Goal: Task Accomplishment & Management: Use online tool/utility

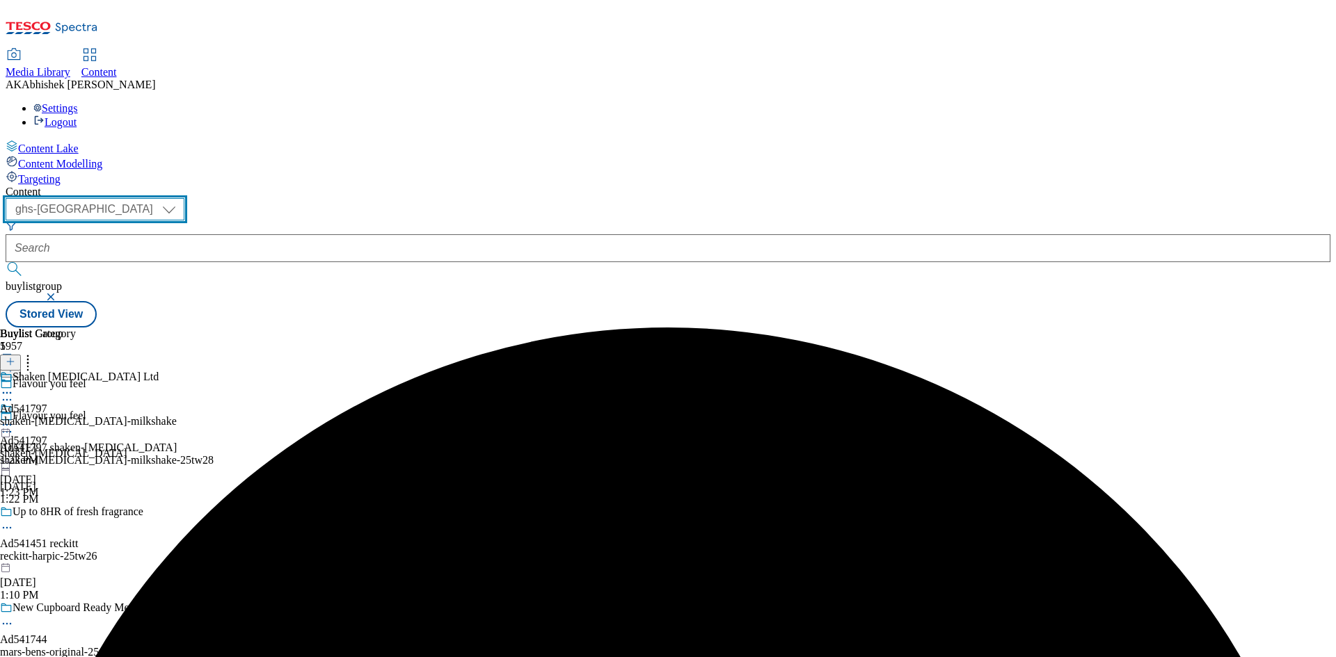
click at [184, 198] on select "ghs-roi ghs-[GEOGRAPHIC_DATA]" at bounding box center [95, 209] width 179 height 22
select select "ghs-roi"
click at [181, 198] on select "ghs-roi ghs-[GEOGRAPHIC_DATA]" at bounding box center [95, 209] width 179 height 22
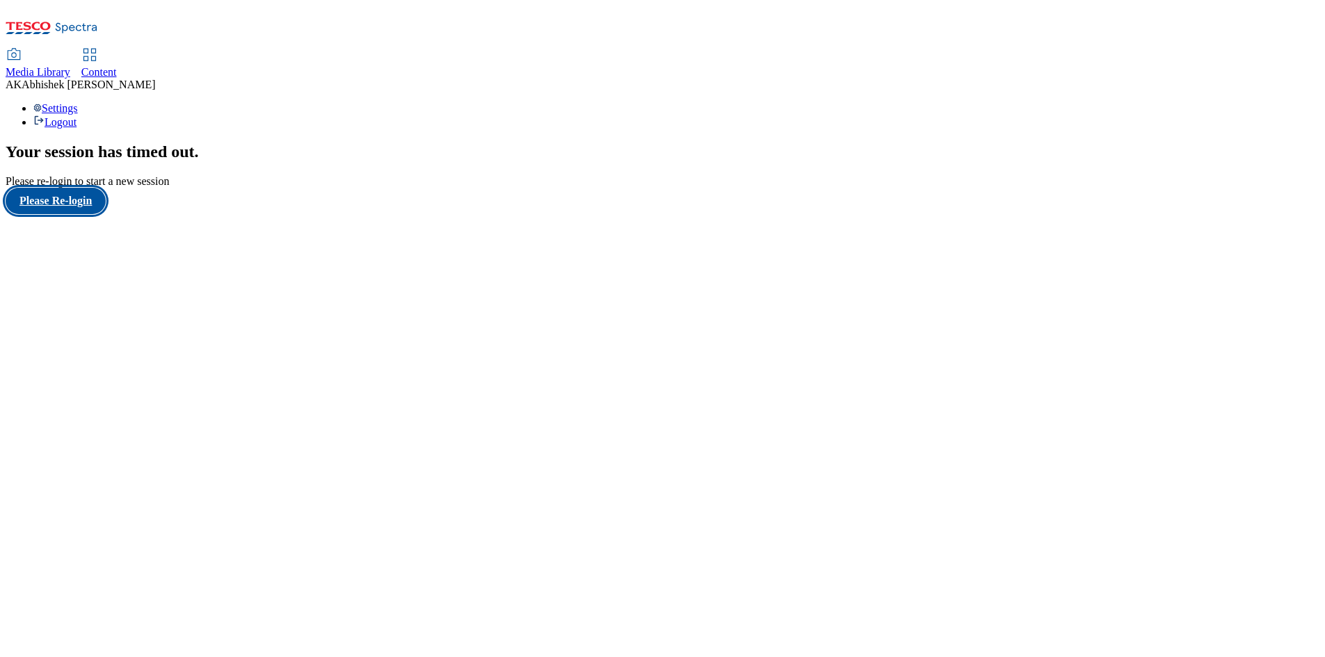
click at [69, 214] on button "Please Re-login" at bounding box center [56, 201] width 100 height 26
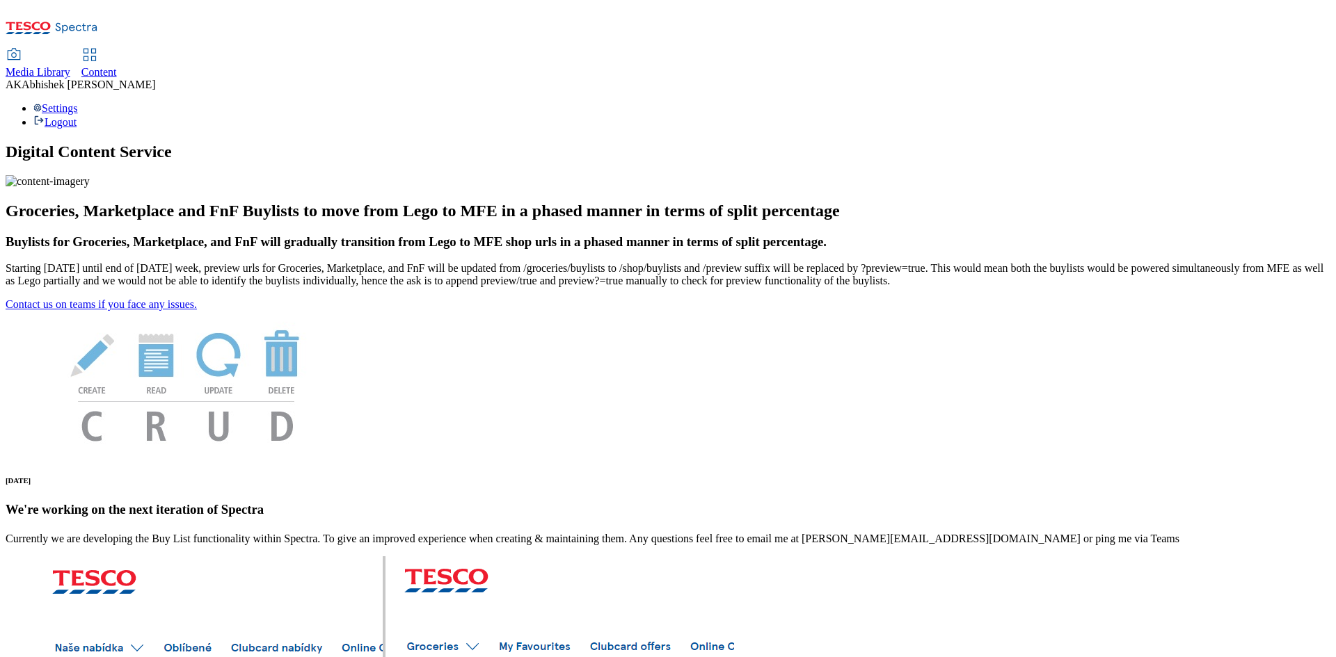
click at [117, 66] on div "Content" at bounding box center [98, 72] width 35 height 13
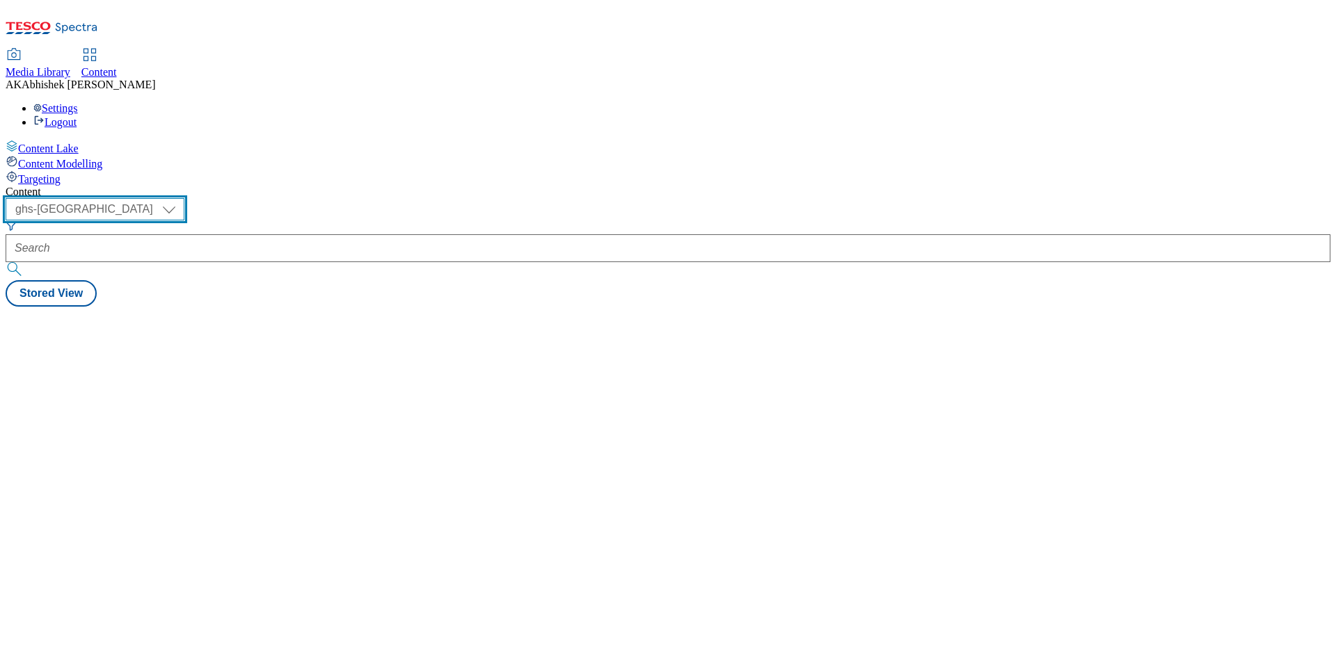
click at [184, 198] on select "ghs-roi ghs-[GEOGRAPHIC_DATA]" at bounding box center [95, 209] width 179 height 22
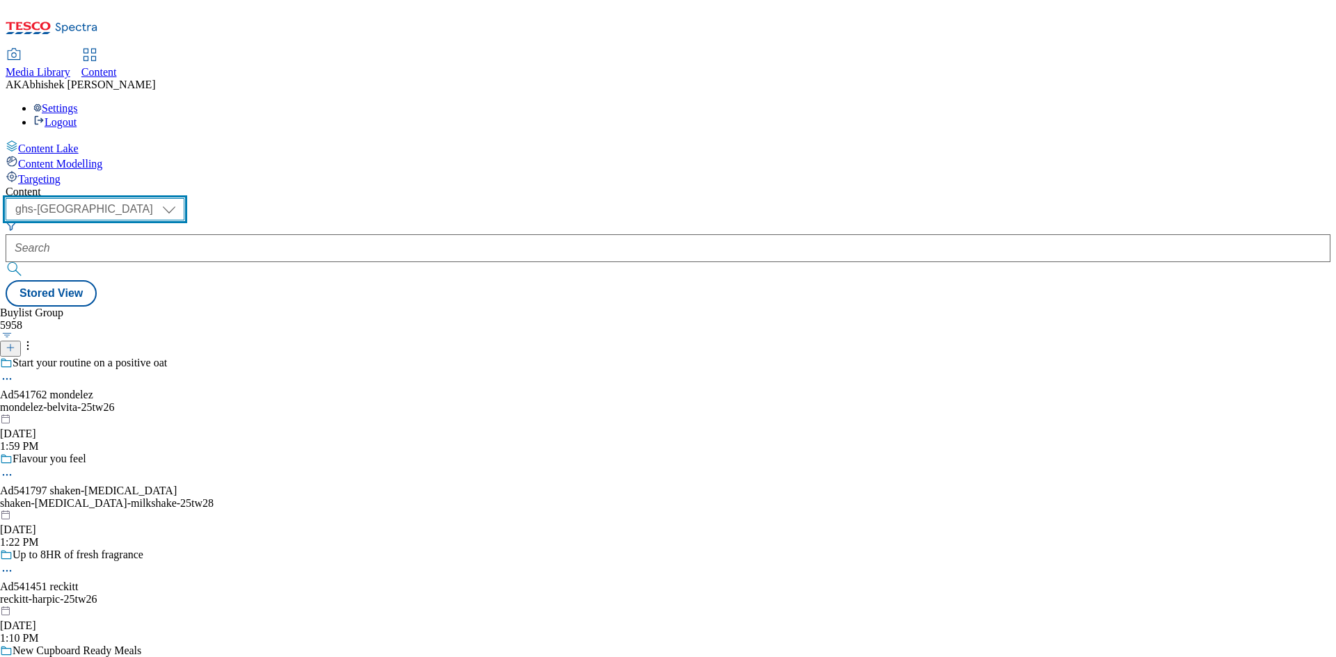
select select "ghs-roi"
click at [181, 198] on select "ghs-roi ghs-[GEOGRAPHIC_DATA]" at bounding box center [95, 209] width 179 height 22
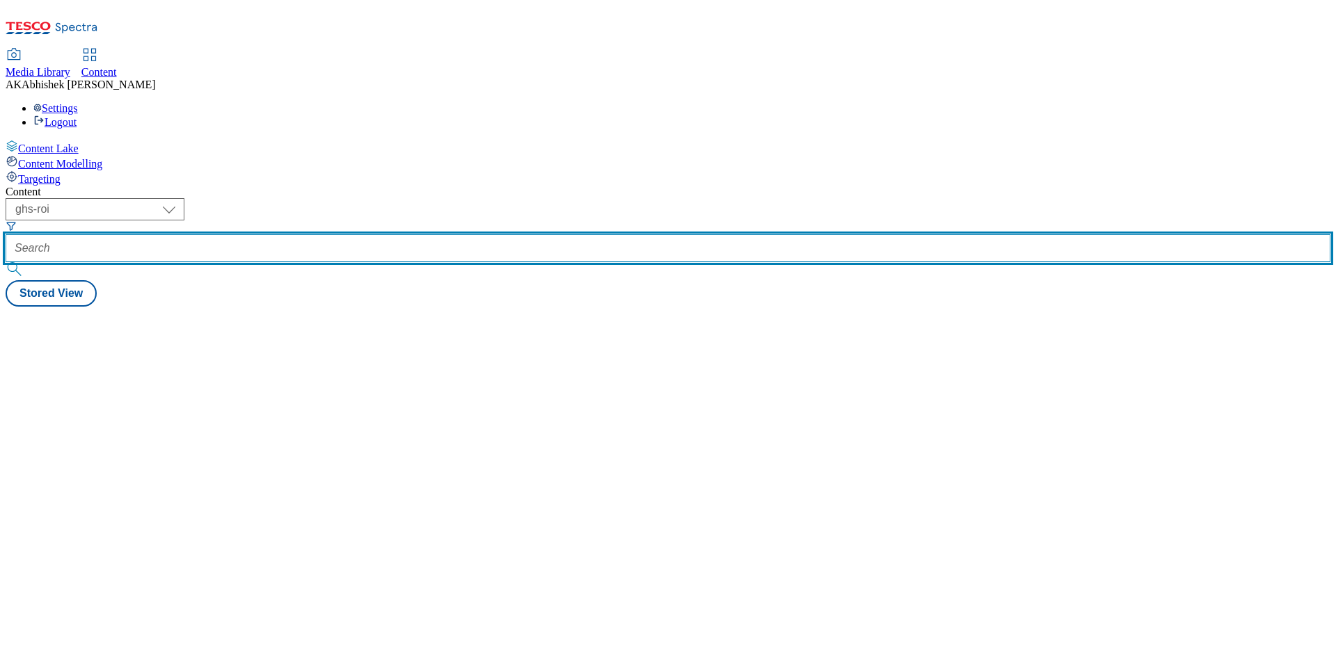
click at [337, 234] on input "text" at bounding box center [668, 248] width 1325 height 28
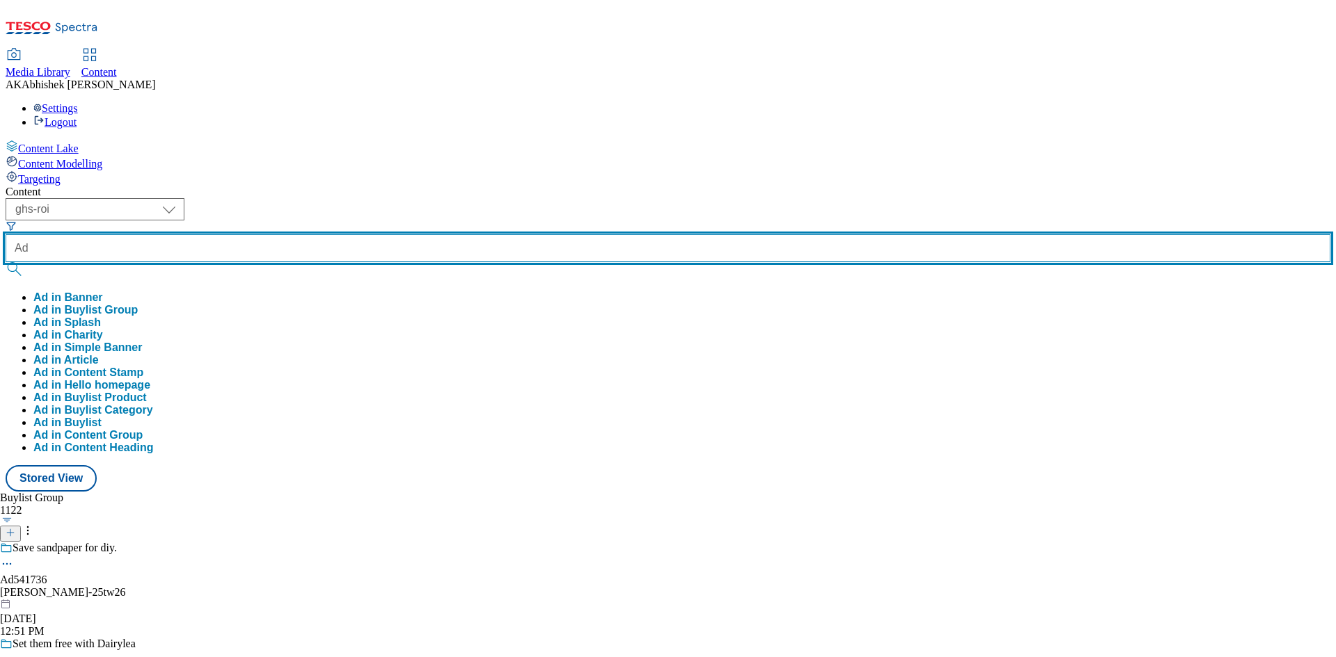
paste input "541736"
type input "Ad541736"
click at [6, 262] on button "submit" at bounding box center [15, 269] width 19 height 14
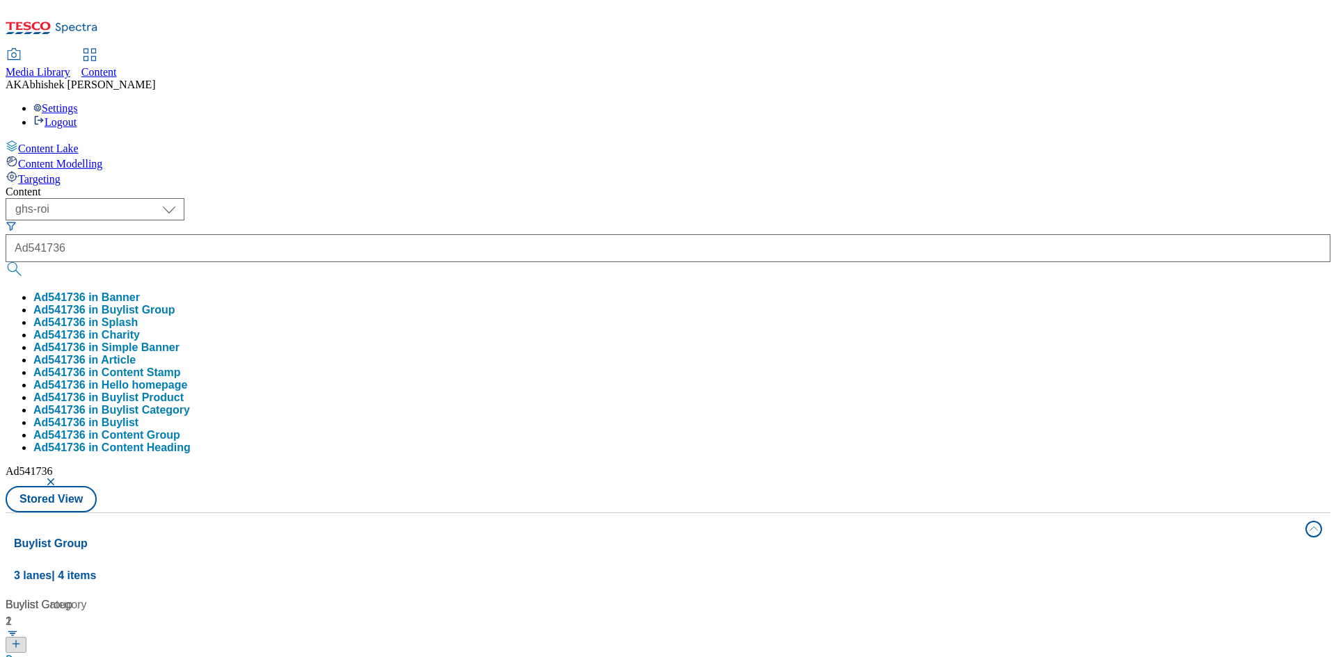
click at [608, 198] on div "( optional ) ghs-roi ghs-uk ghs-roi Ad541736 Ad541736 in Banner Ad541736 in Buy…" at bounding box center [668, 355] width 1325 height 314
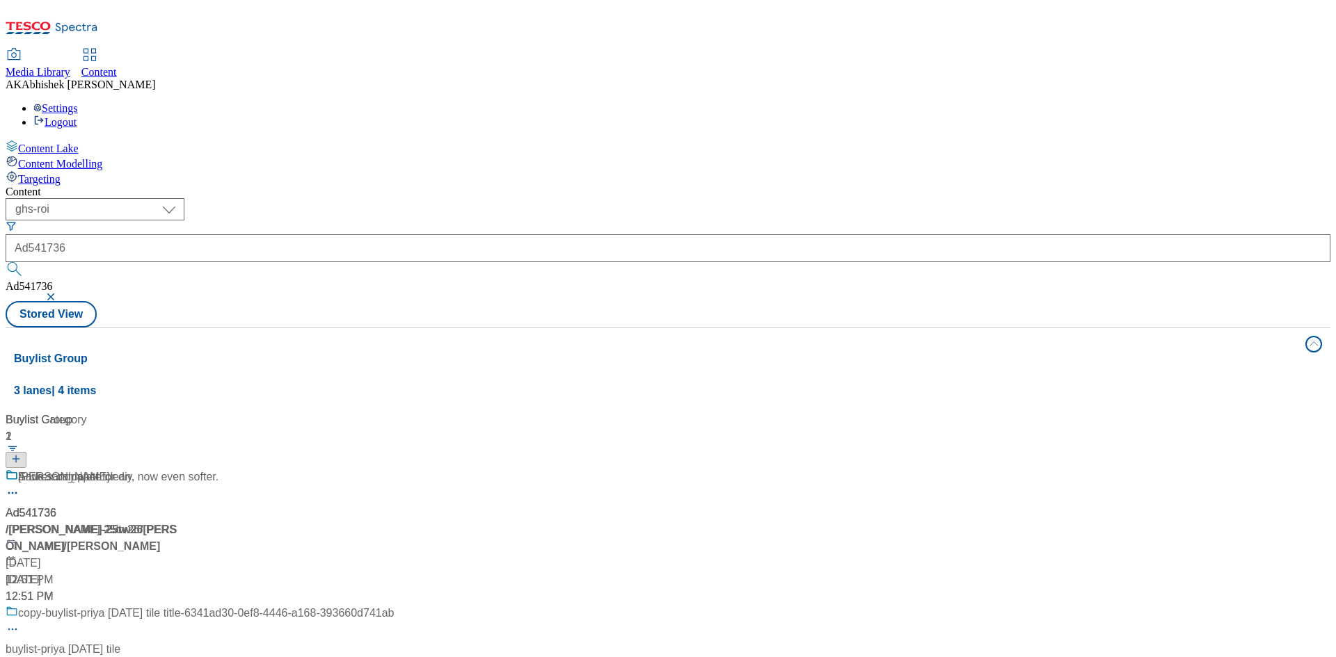
click at [366, 469] on div "Andrex complete clean, now even softer." at bounding box center [200, 487] width 388 height 36
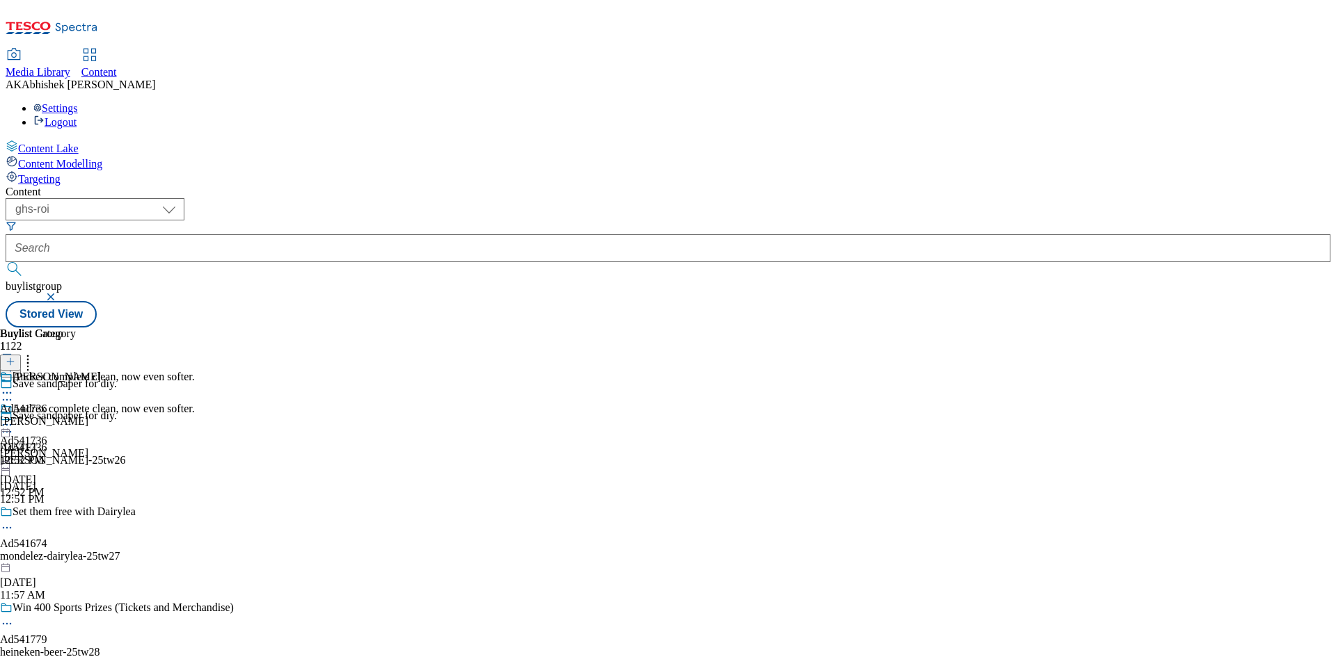
click at [14, 425] on icon at bounding box center [7, 432] width 14 height 14
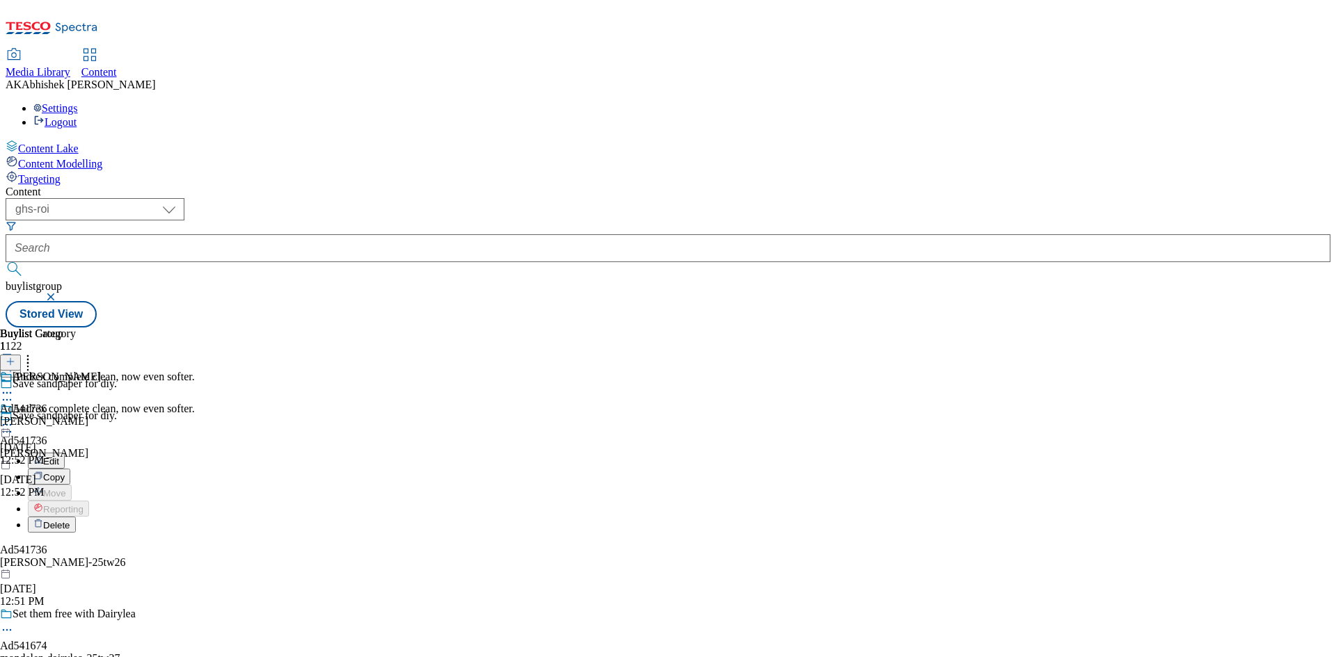
click at [65, 453] on button "Edit" at bounding box center [46, 461] width 37 height 16
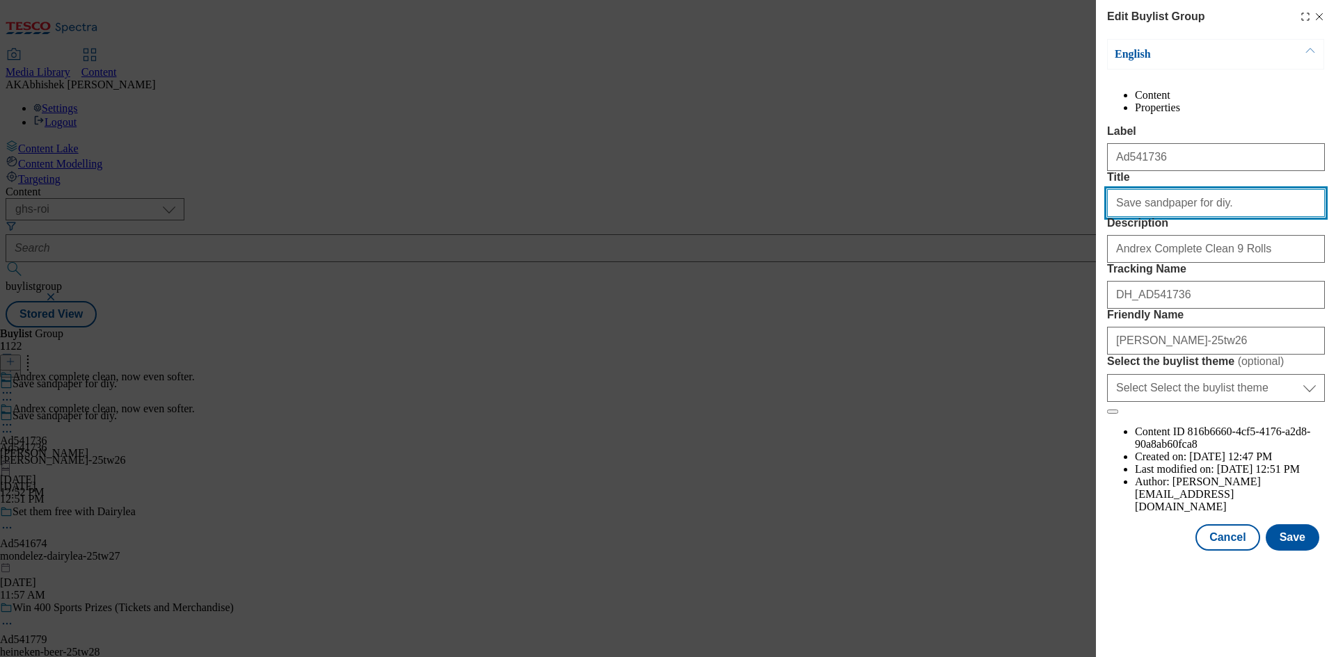
click at [1225, 217] on input "Save sandpaper for diy." at bounding box center [1216, 203] width 218 height 28
type input "Save sandpaper for diy"
click at [1300, 551] on button "Save" at bounding box center [1292, 538] width 54 height 26
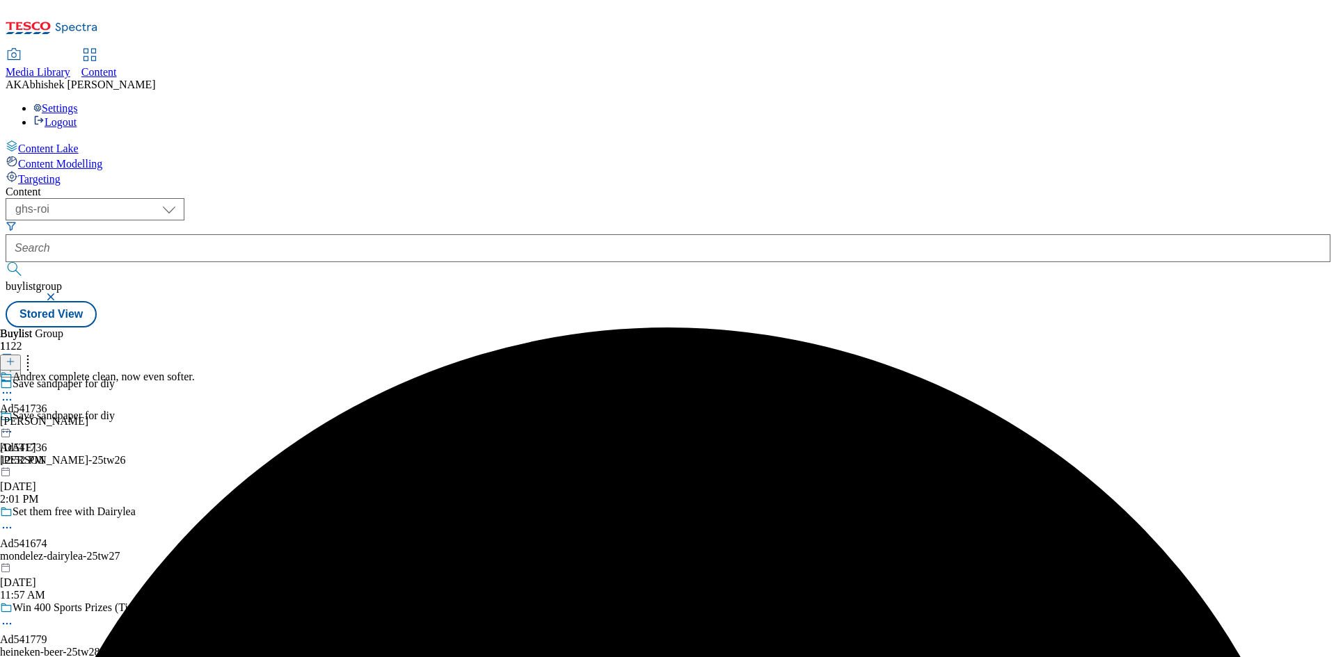
click at [14, 386] on icon at bounding box center [7, 393] width 14 height 14
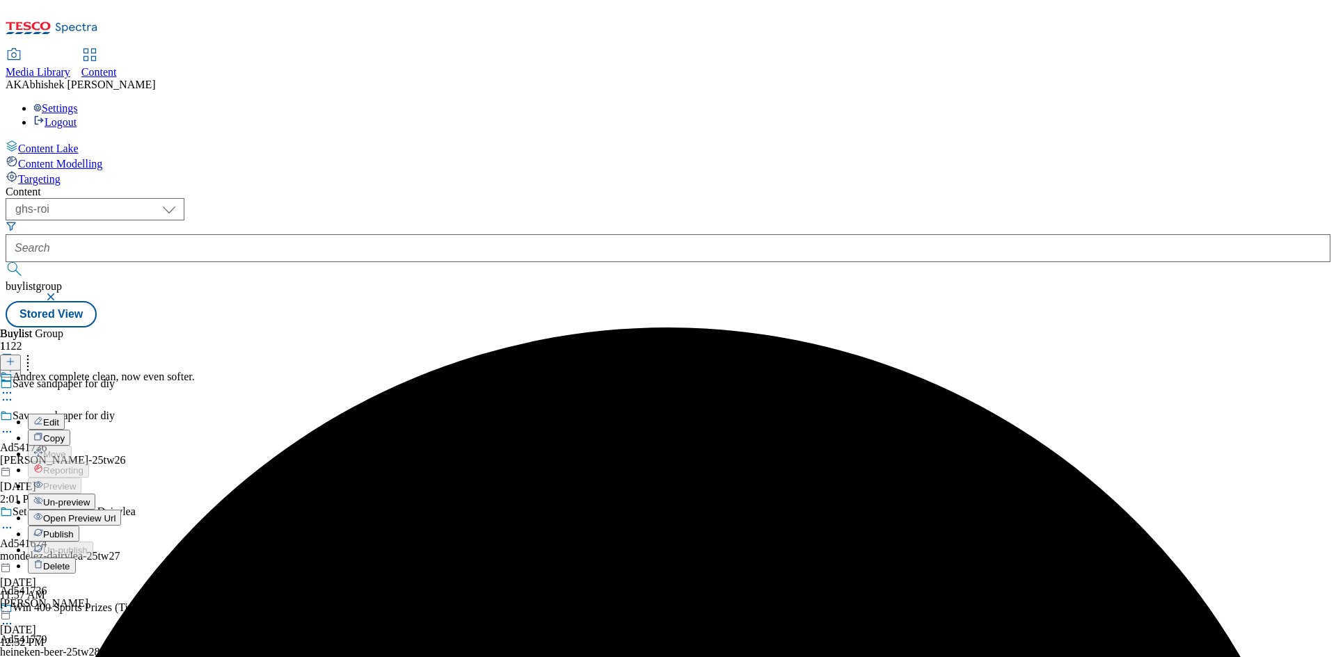
click at [59, 417] on span "Edit" at bounding box center [51, 422] width 16 height 10
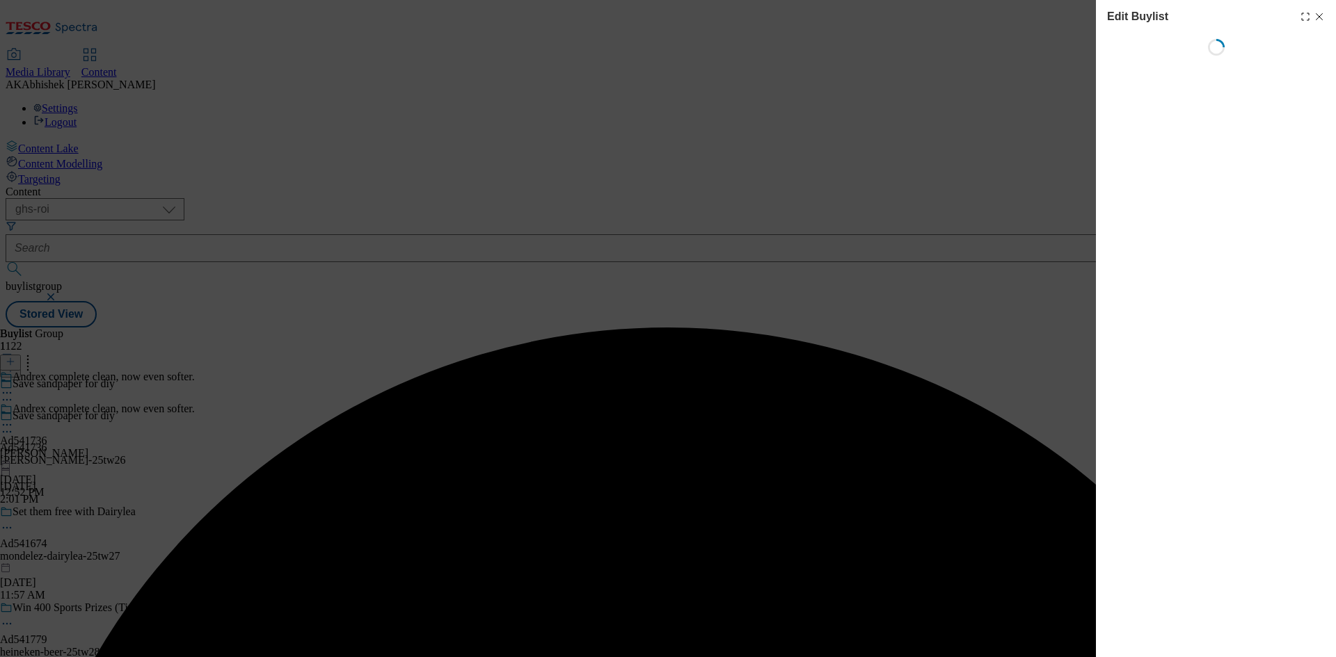
select select "tactical"
select select "supplier funded short term 1-3 weeks"
select select "dunnhumby"
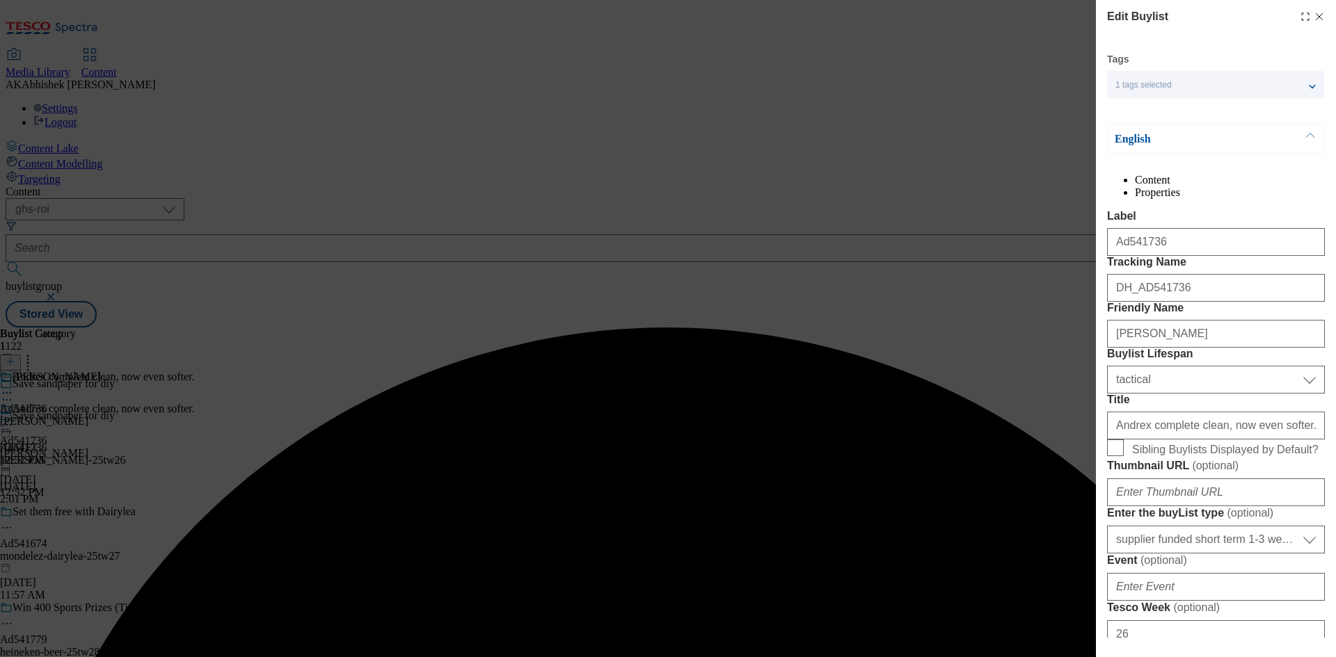
select select "Banner"
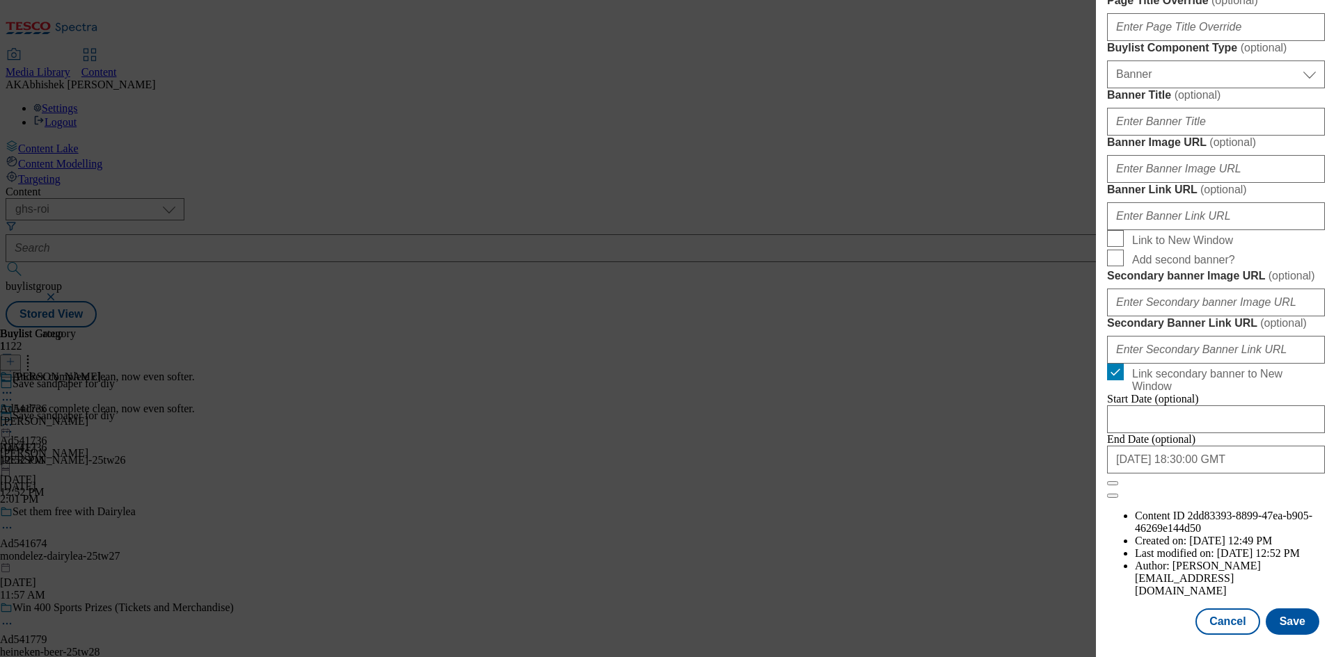
scroll to position [1366, 0]
click at [1249, 474] on input "[DATE] 18:30:00 GMT" at bounding box center [1216, 460] width 218 height 28
select select "2025"
select select "November"
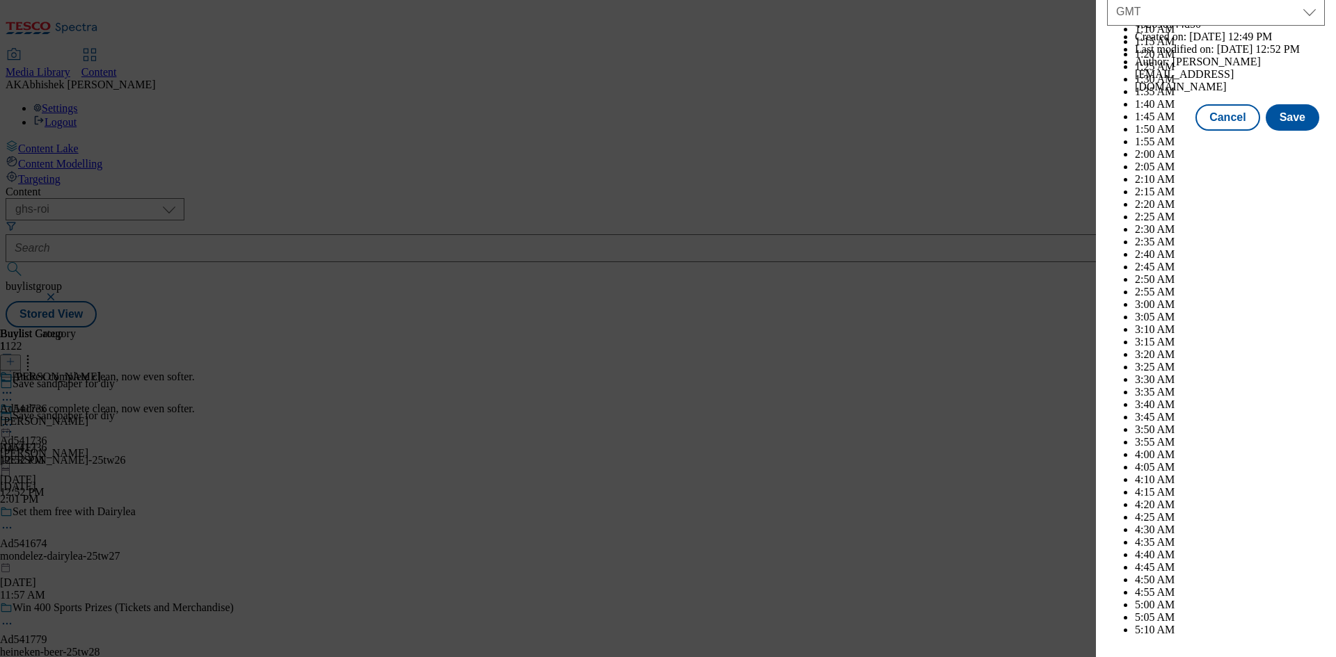
scroll to position [5707, 0]
click at [1293, 131] on button "Save" at bounding box center [1292, 117] width 54 height 26
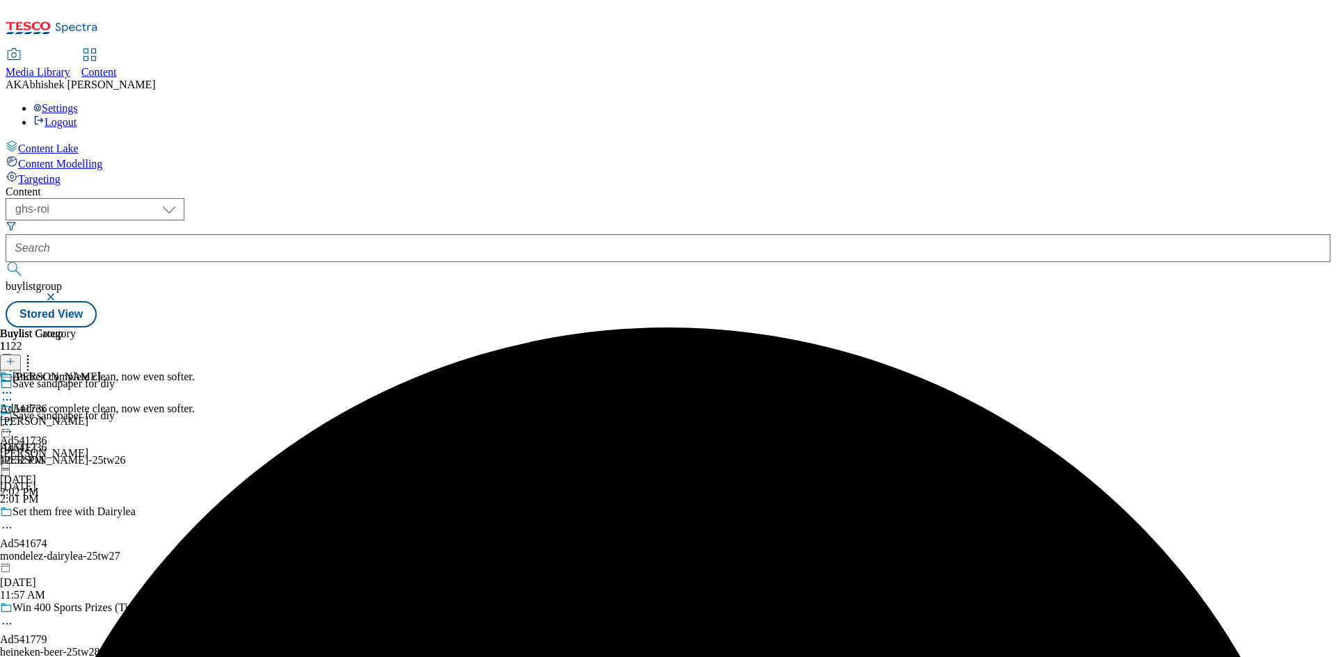
click at [14, 386] on icon at bounding box center [7, 393] width 14 height 14
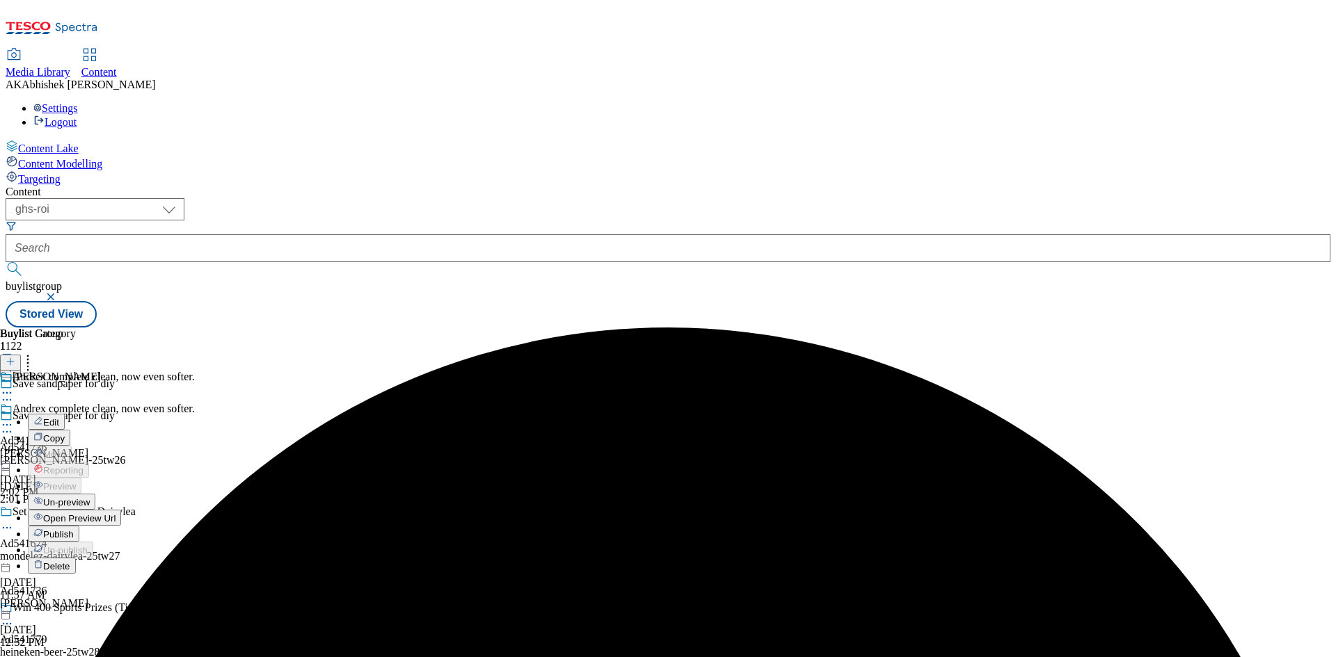
click at [65, 414] on button "Edit" at bounding box center [46, 422] width 37 height 16
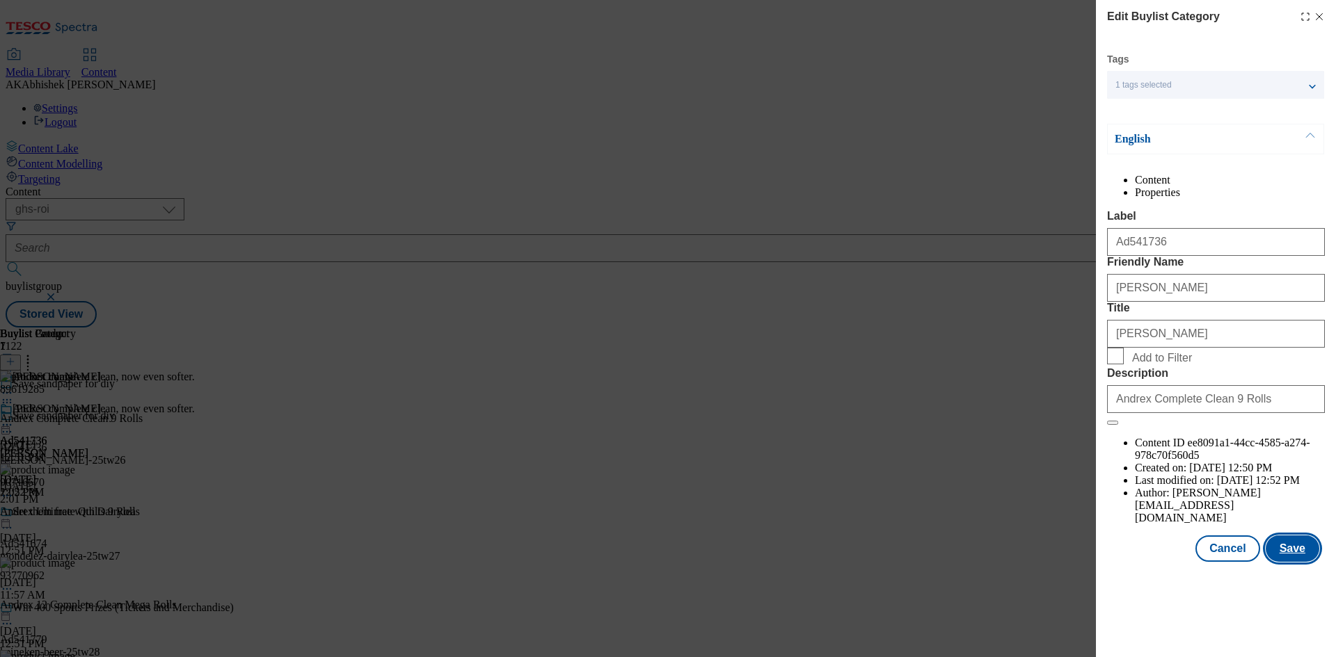
click at [1300, 562] on button "Save" at bounding box center [1292, 549] width 54 height 26
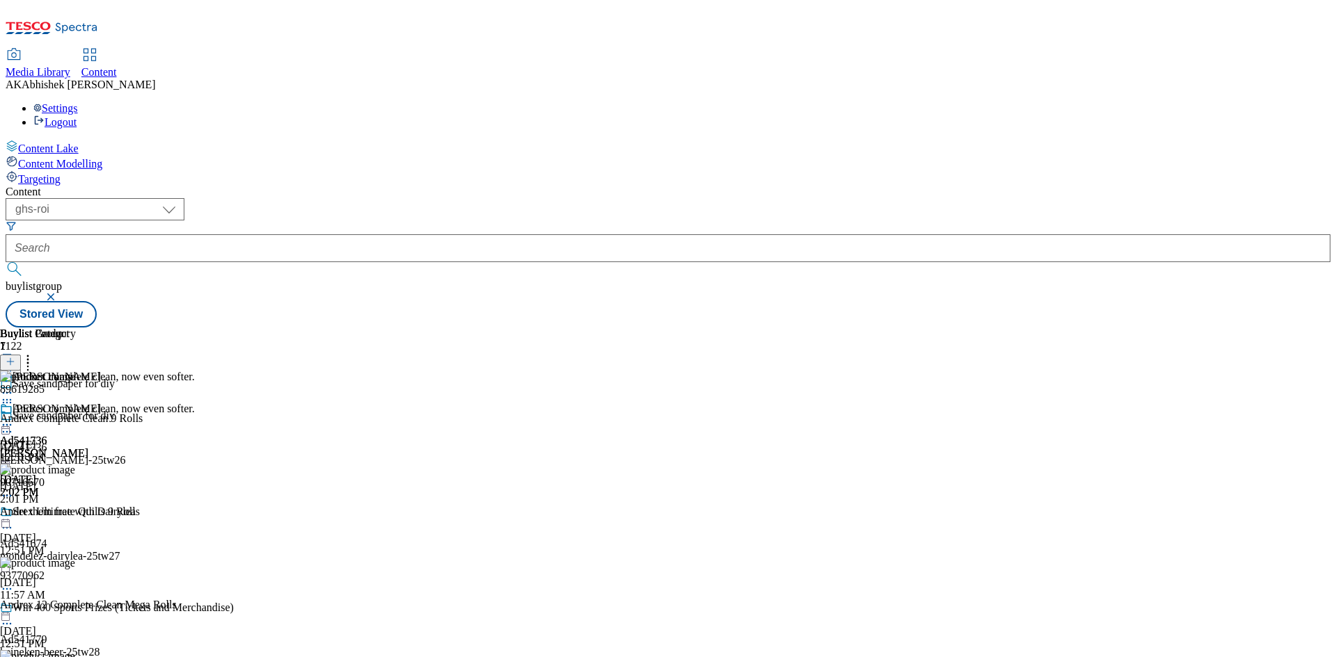
click at [14, 418] on icon at bounding box center [7, 425] width 14 height 14
click at [76, 513] on span "Preview" at bounding box center [59, 518] width 33 height 10
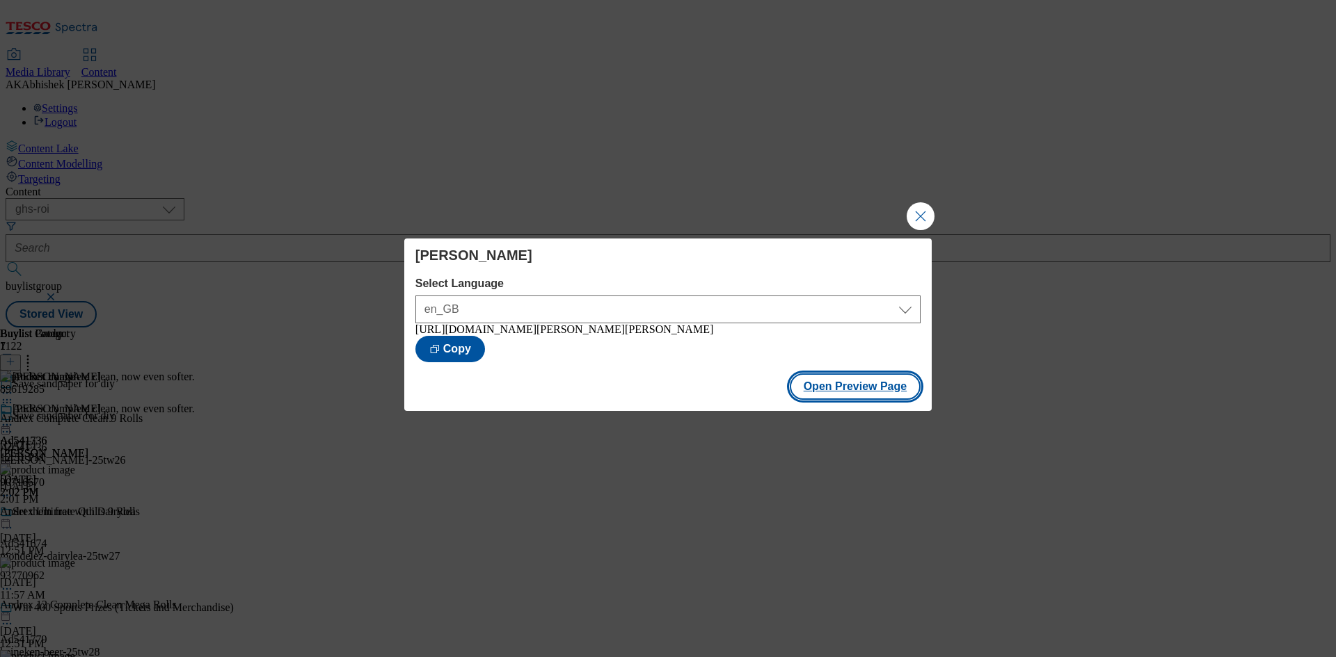
click at [868, 386] on button "Open Preview Page" at bounding box center [855, 387] width 131 height 26
click at [929, 213] on button "Close Modal" at bounding box center [920, 216] width 28 height 28
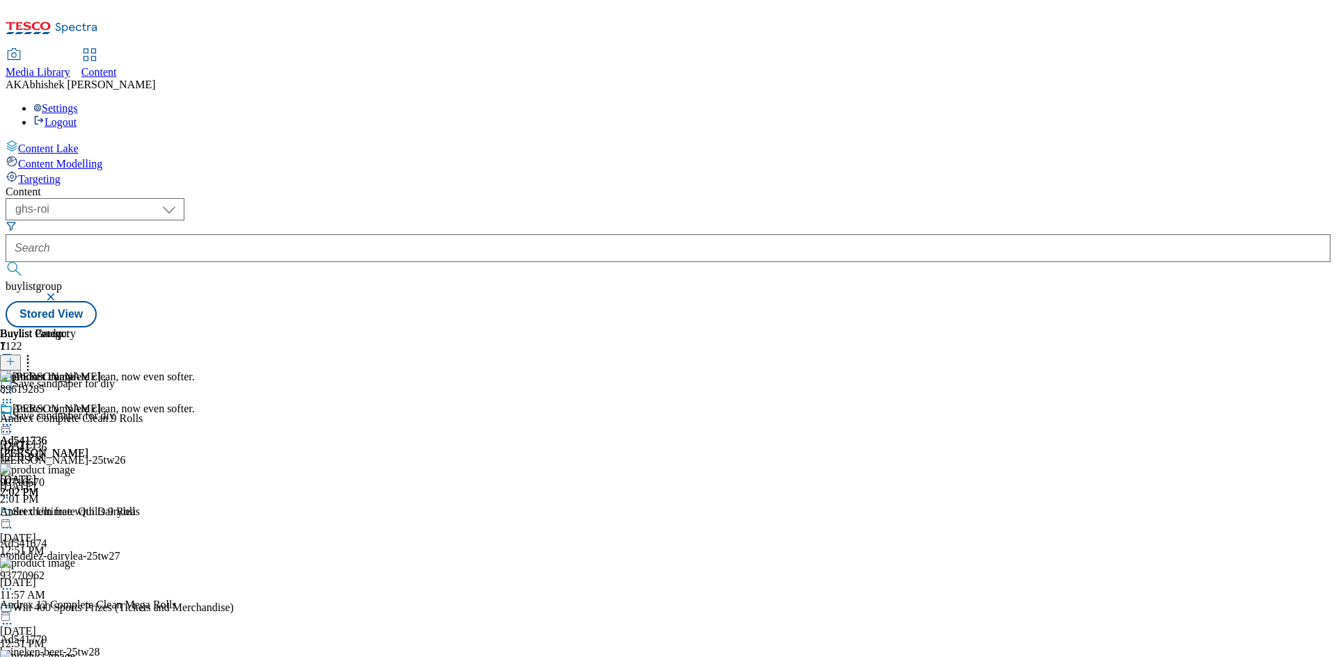
click at [14, 418] on icon at bounding box center [7, 425] width 14 height 14
click at [74, 561] on span "Publish" at bounding box center [58, 566] width 31 height 10
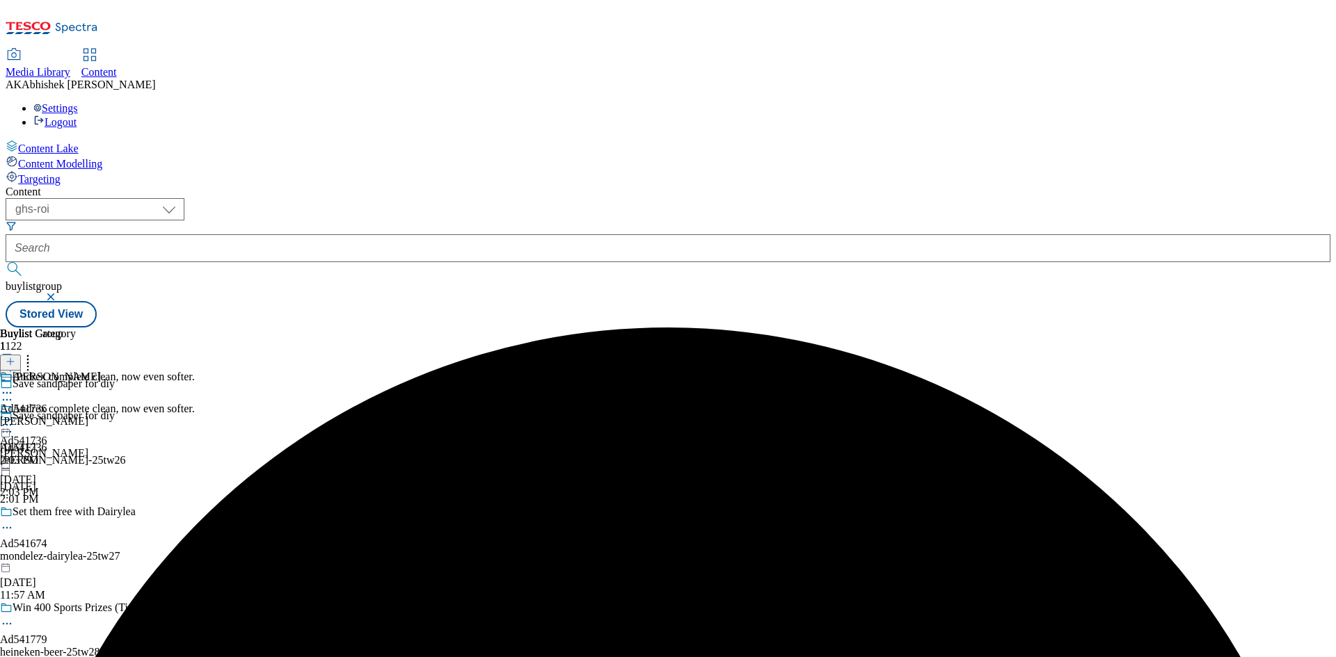
click at [14, 418] on icon at bounding box center [7, 425] width 14 height 14
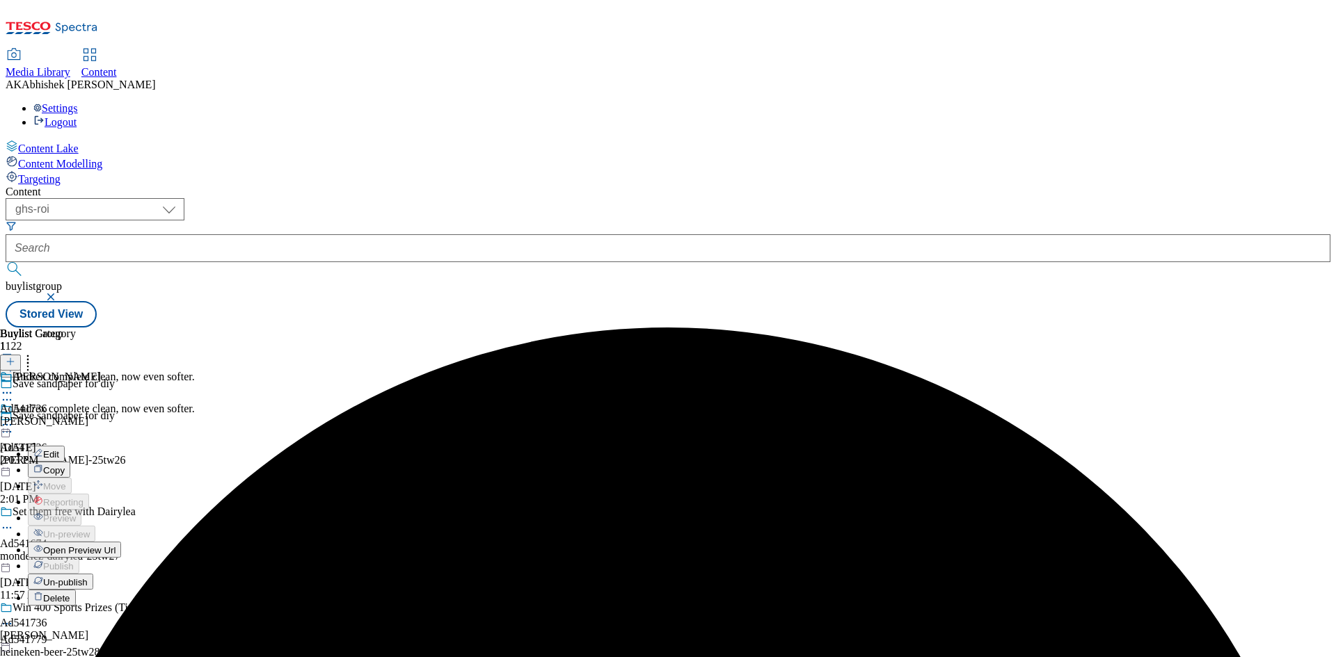
click at [59, 449] on span "Edit" at bounding box center [51, 454] width 16 height 10
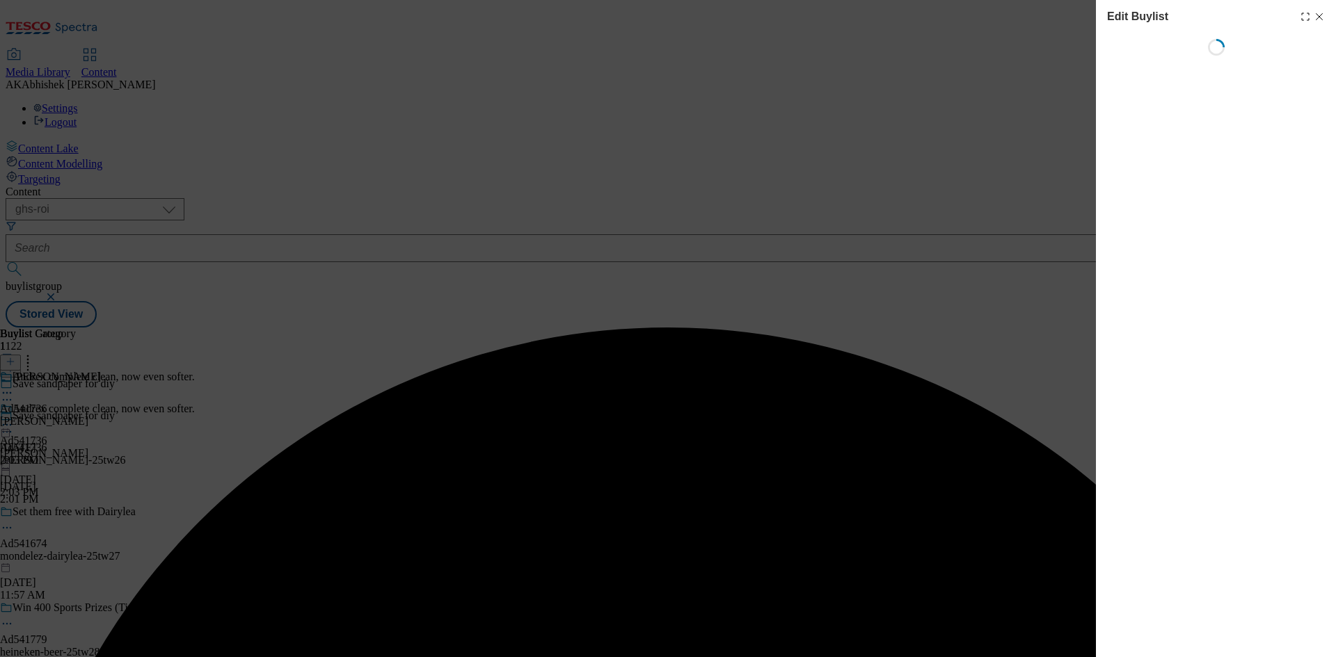
select select "tactical"
select select "supplier funded short term 1-3 weeks"
select select "dunnhumby"
select select "Banner"
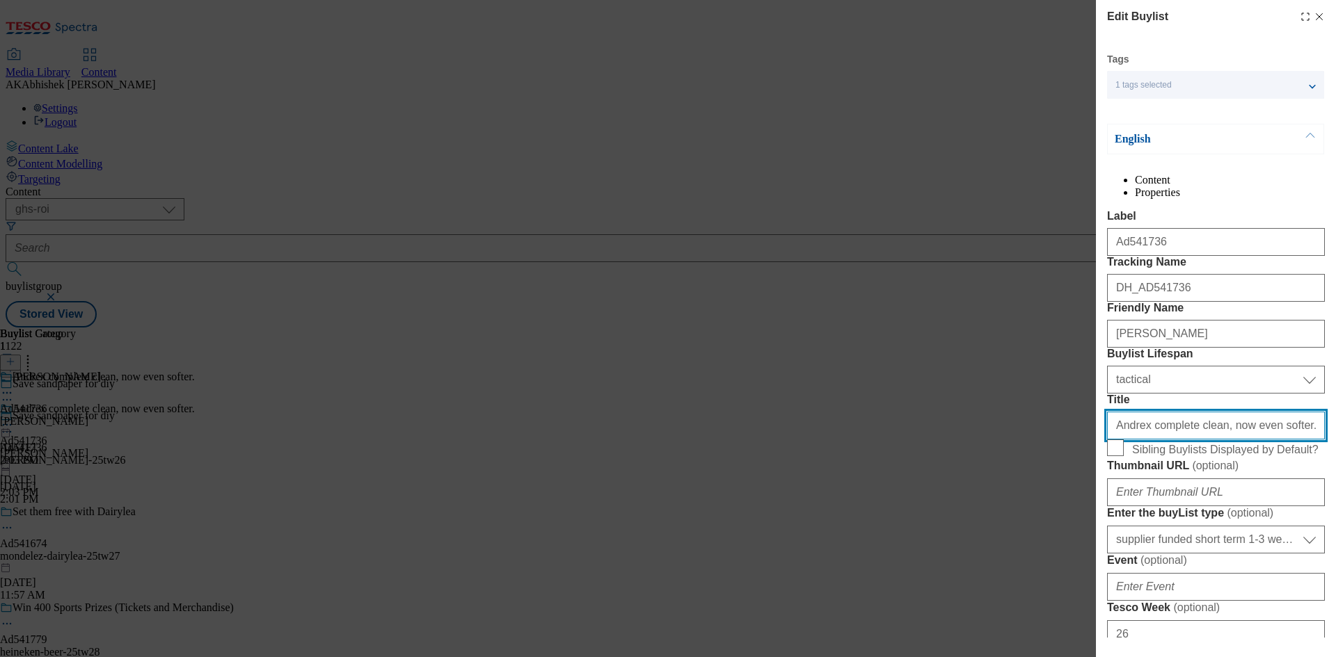
click at [1293, 440] on input "Andrex complete clean, now even softer." at bounding box center [1216, 426] width 218 height 28
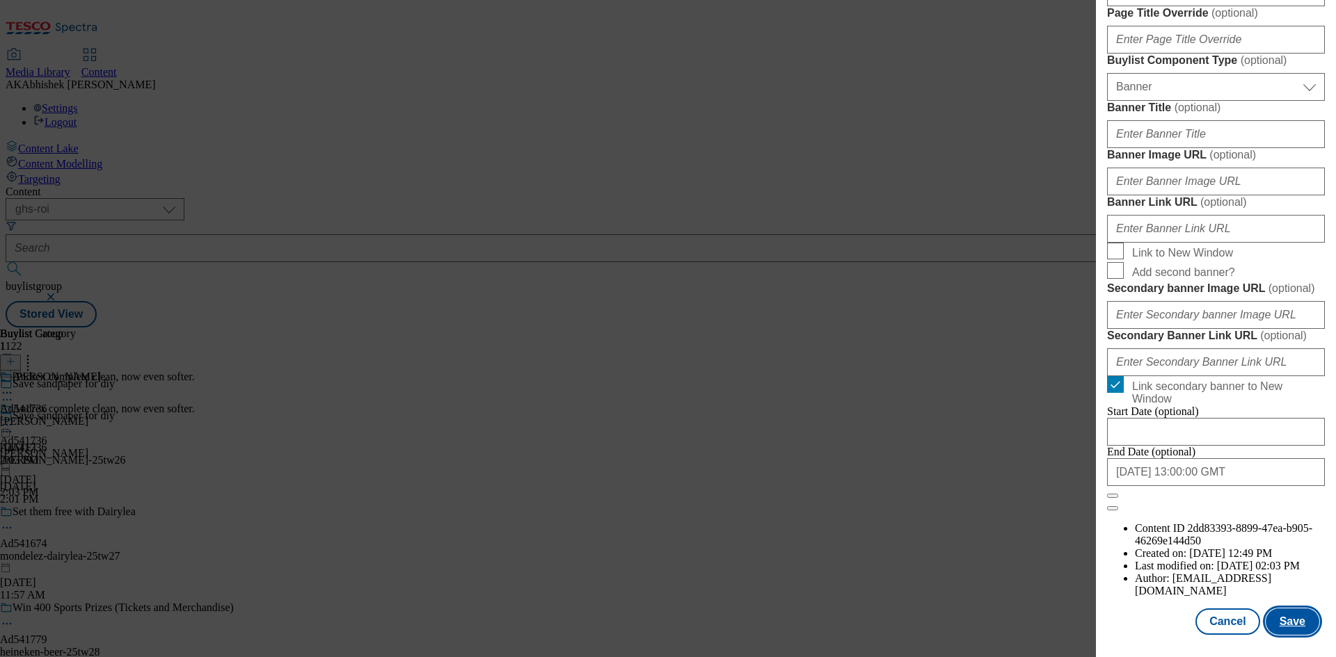
scroll to position [1366, 0]
type input "Andrex complete clean, now even softer"
click at [1288, 627] on button "Save" at bounding box center [1292, 622] width 54 height 26
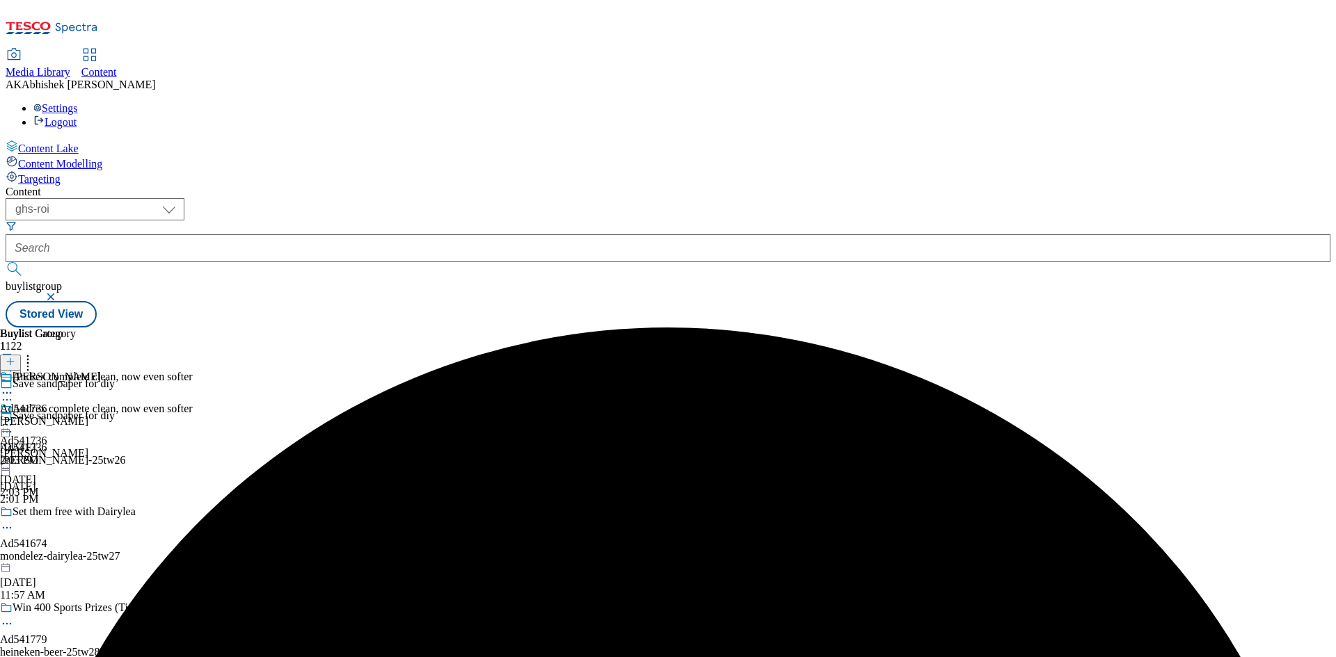
click at [101, 371] on div "[PERSON_NAME] Ad541736 [PERSON_NAME] [DATE] 2:03 PM" at bounding box center [50, 419] width 101 height 96
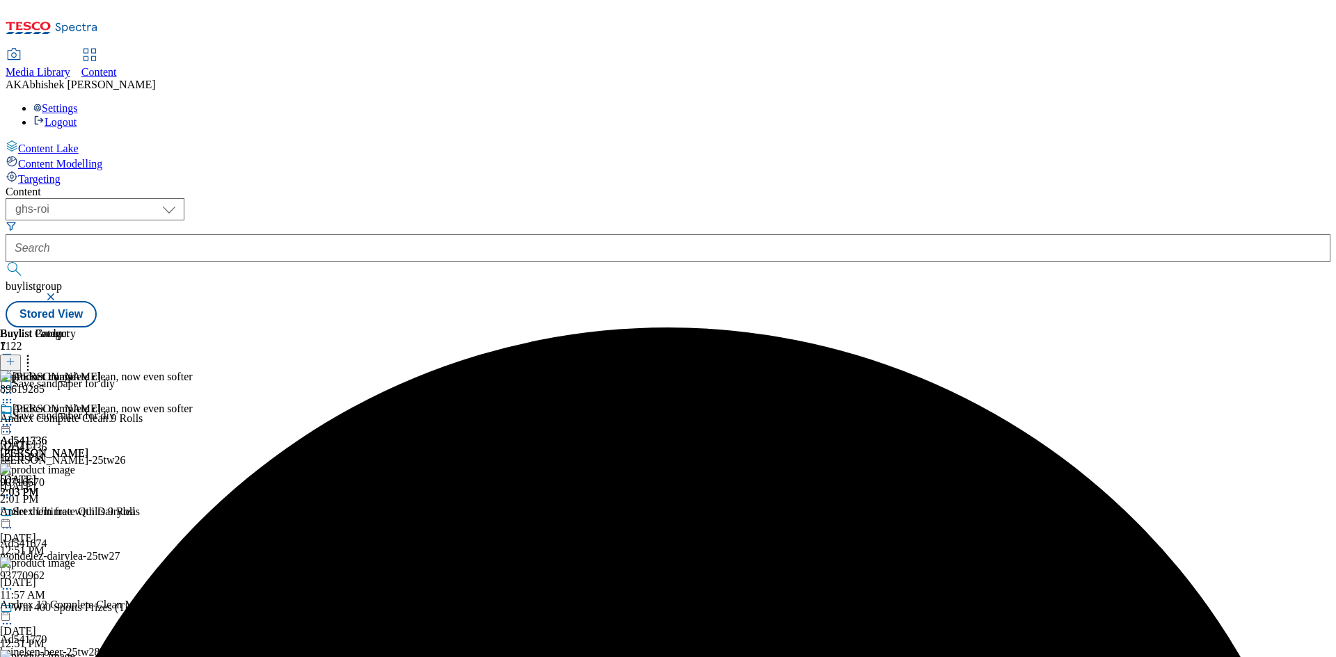
click at [14, 418] on icon at bounding box center [7, 425] width 14 height 14
click at [59, 449] on span "Edit" at bounding box center [51, 454] width 16 height 10
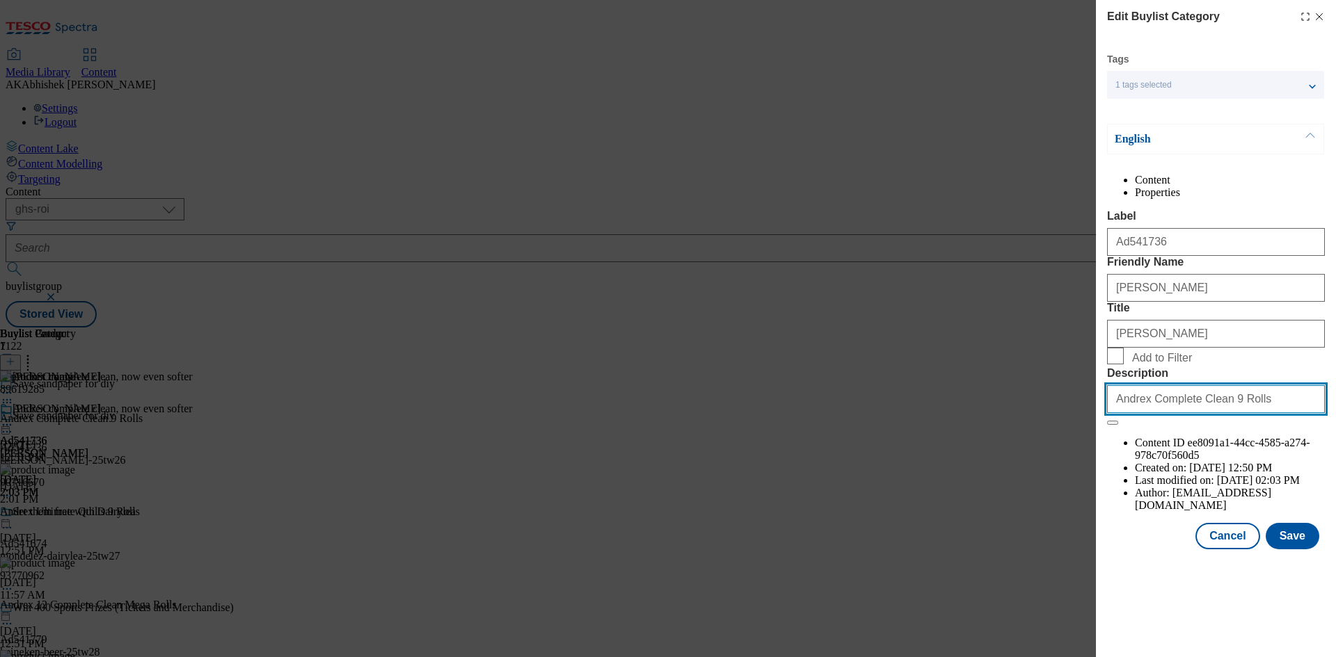
click at [1274, 413] on input "Andrex Complete Clean 9 Rolls" at bounding box center [1216, 399] width 218 height 28
type input "Andrex Complete Clean 9 Rolls"
click at [1284, 550] on div "Tags 1 tags selected buylist category English Content Properties Label Ad541736…" at bounding box center [1216, 301] width 218 height 497
click at [1289, 550] on button "Save" at bounding box center [1292, 536] width 54 height 26
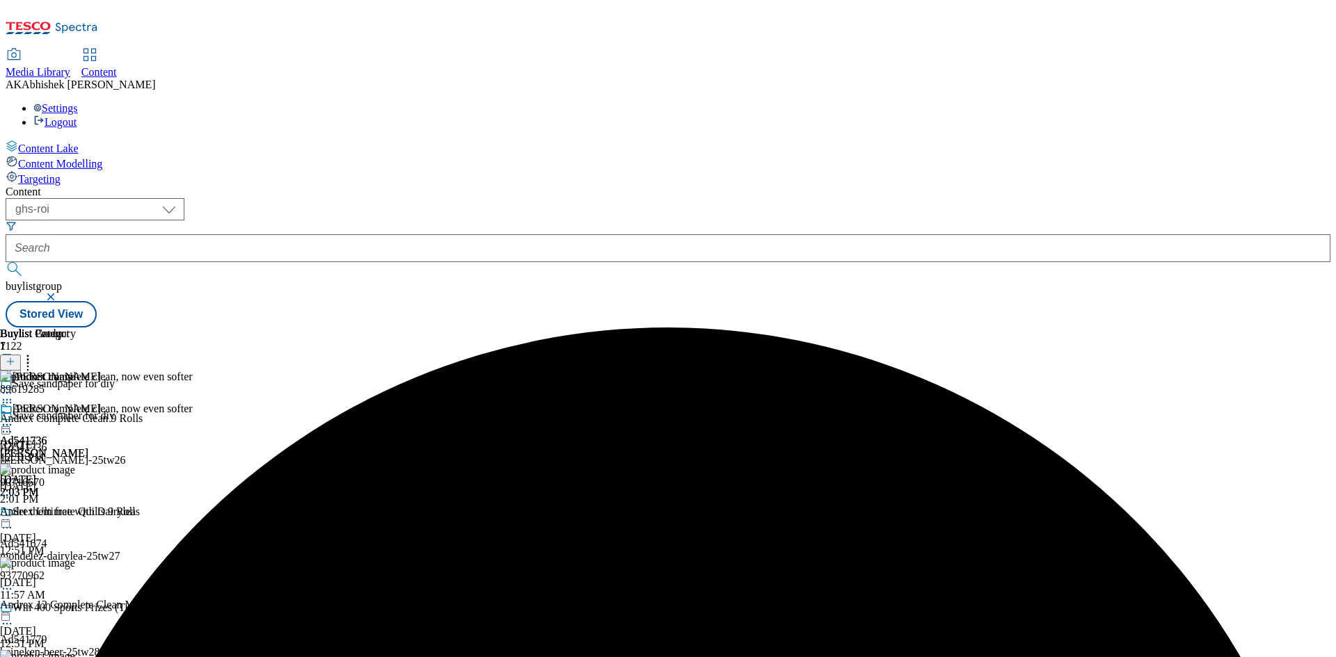
click at [14, 418] on icon at bounding box center [7, 425] width 14 height 14
click at [76, 513] on span "Preview" at bounding box center [59, 518] width 33 height 10
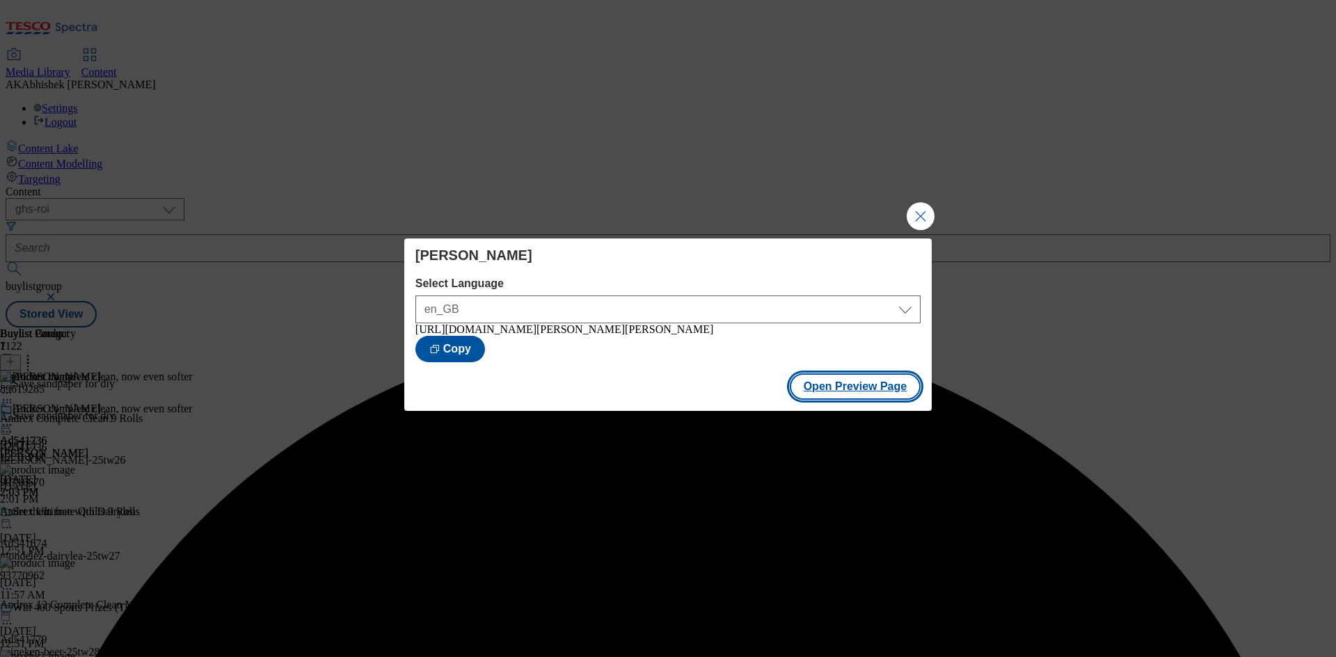
click at [898, 385] on button "Open Preview Page" at bounding box center [855, 387] width 131 height 26
click at [913, 207] on button "Close Modal" at bounding box center [920, 216] width 28 height 28
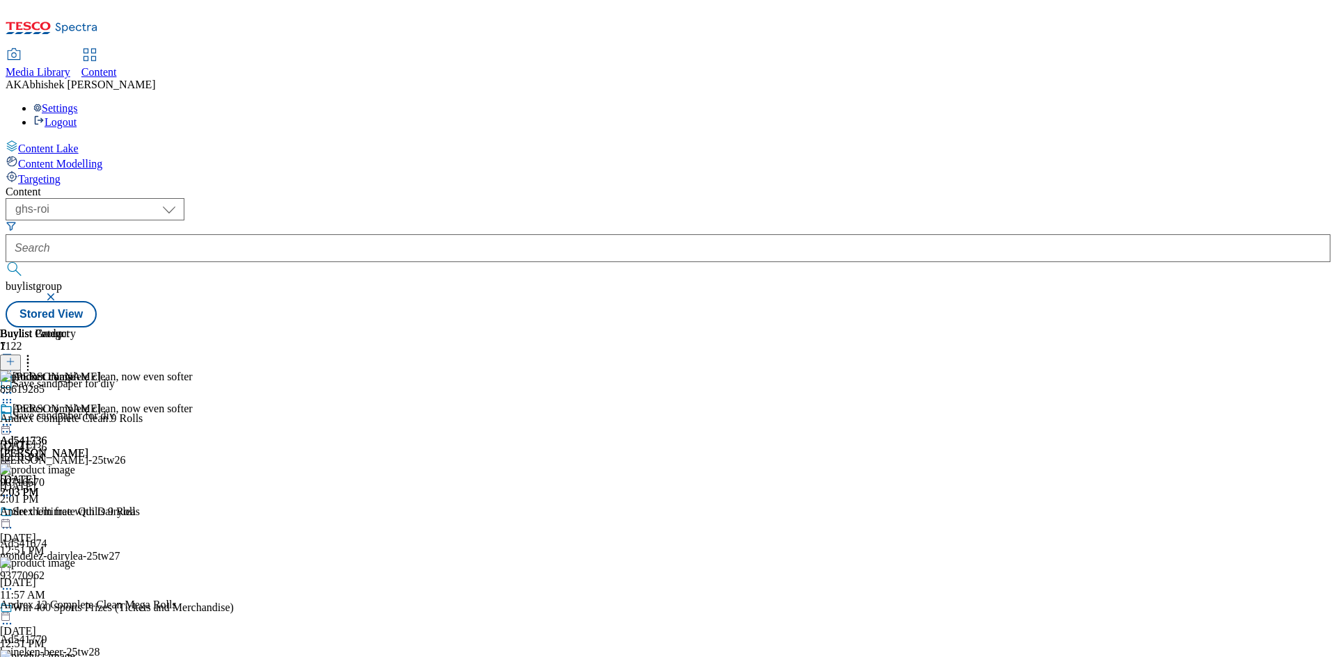
click at [14, 418] on icon at bounding box center [7, 425] width 14 height 14
click at [74, 561] on span "Publish" at bounding box center [58, 566] width 31 height 10
